Goal: Task Accomplishment & Management: Use online tool/utility

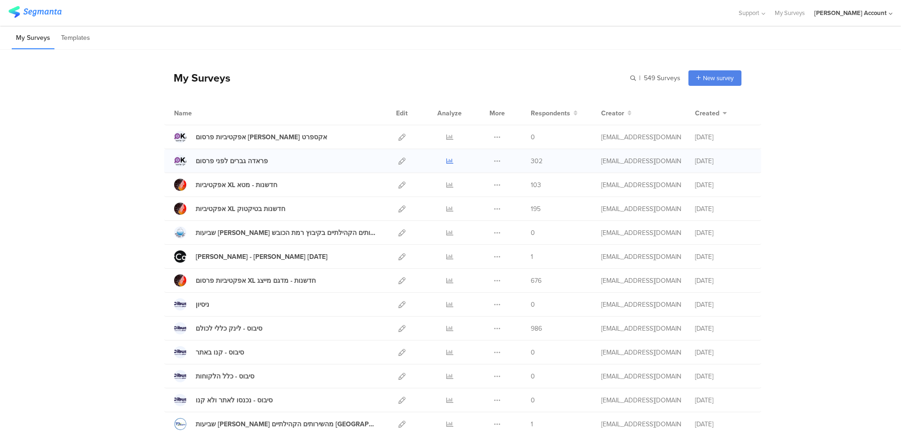
click at [446, 161] on icon at bounding box center [449, 161] width 7 height 7
